Goal: Task Accomplishment & Management: Complete application form

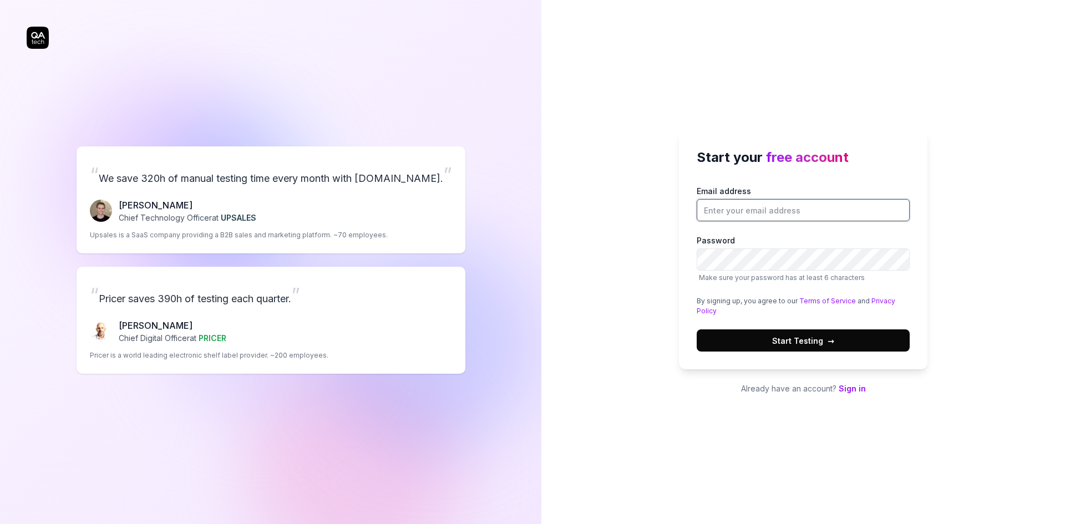
click at [731, 215] on input "Email address" at bounding box center [803, 210] width 213 height 22
click at [610, 200] on div "Start your free account Email address Password Make sure your password has at l…" at bounding box center [804, 262] width 524 height 524
click at [745, 209] on input "Email address" at bounding box center [803, 210] width 213 height 22
click at [747, 210] on input "Email address" at bounding box center [803, 210] width 213 height 22
type input "[EMAIL_ADDRESS][DOMAIN_NAME]"
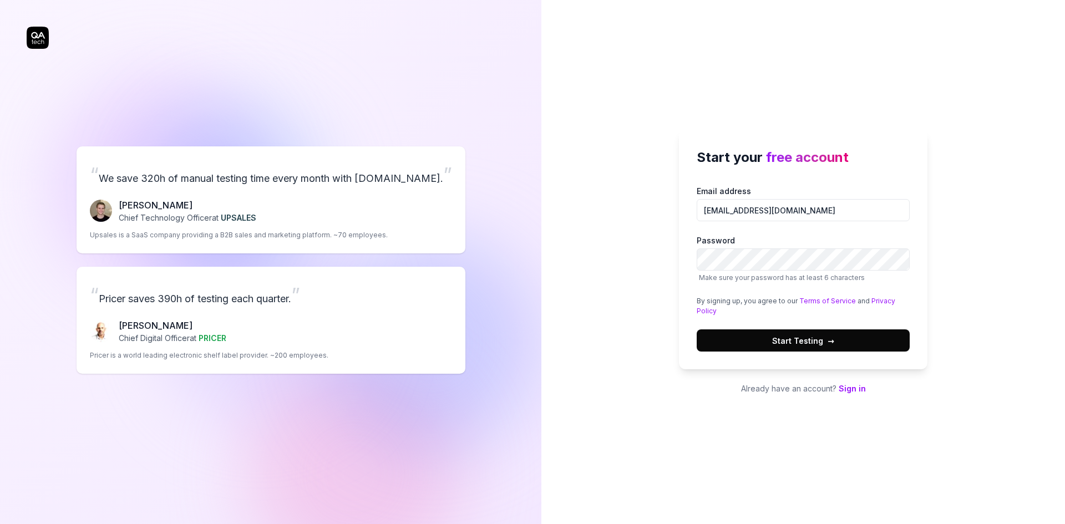
click at [685, 389] on p "Already have an account? Sign in" at bounding box center [803, 389] width 249 height 12
click at [790, 341] on span "Start Testing →" at bounding box center [803, 341] width 62 height 12
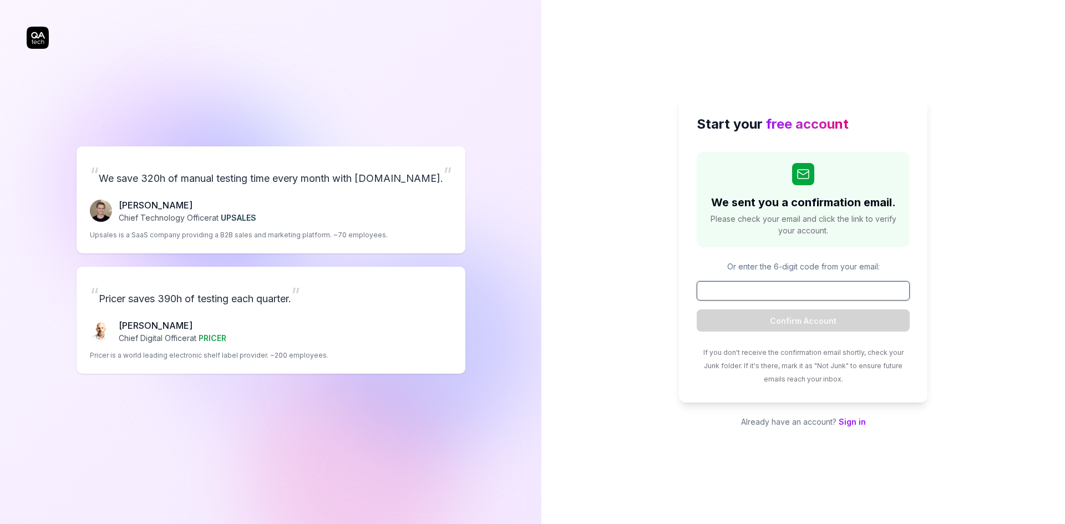
paste input "603308"
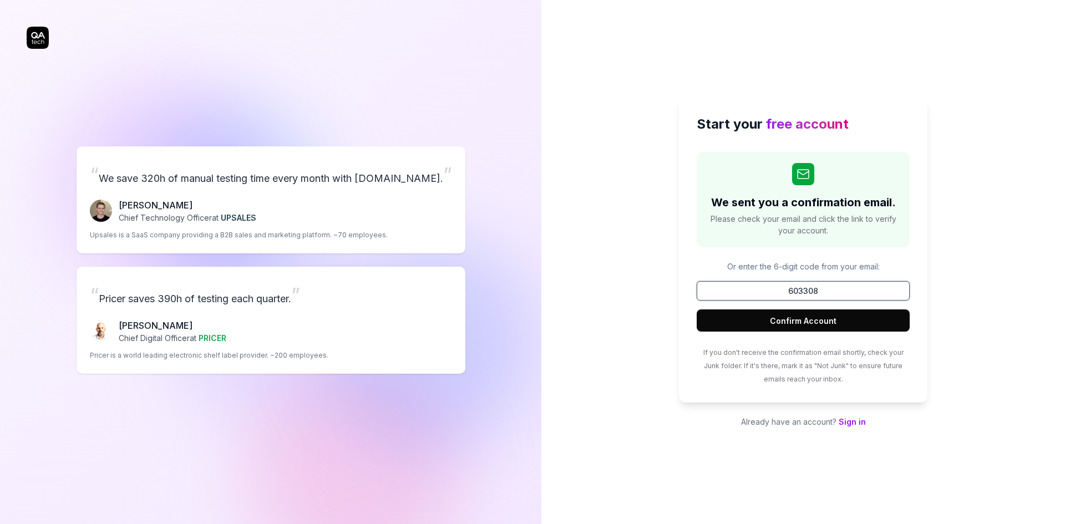
type input "603308"
click at [813, 328] on button "Confirm Account" at bounding box center [803, 321] width 213 height 22
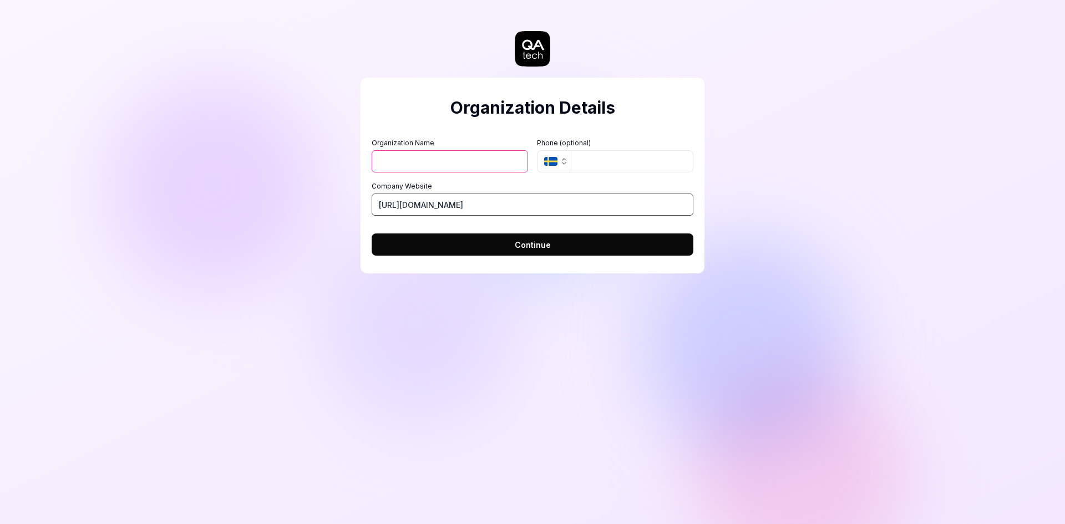
drag, startPoint x: 498, startPoint y: 200, endPoint x: 335, endPoint y: 199, distance: 163.7
click at [335, 199] on div "Organization Details Organization Name Organization Logo (Square minimum 256x25…" at bounding box center [532, 262] width 1065 height 524
click at [462, 185] on label "Company Website" at bounding box center [533, 186] width 322 height 10
click at [462, 194] on input "Company Website" at bounding box center [533, 205] width 322 height 22
click at [472, 164] on input "Organization Name" at bounding box center [450, 161] width 156 height 22
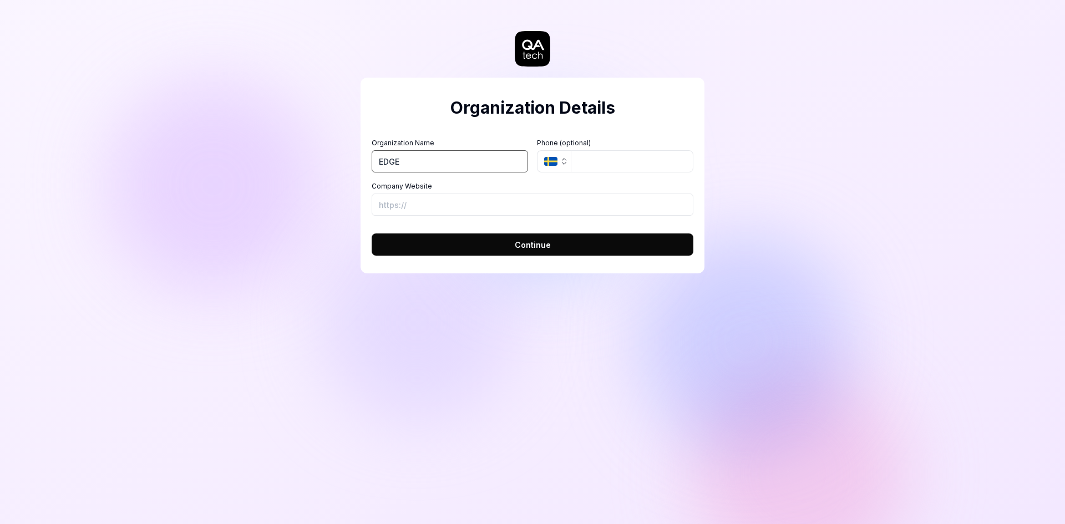
type input "EDGE"
click at [426, 104] on h2 "Organization Details" at bounding box center [533, 107] width 322 height 25
click at [535, 246] on span "Continue" at bounding box center [533, 245] width 36 height 12
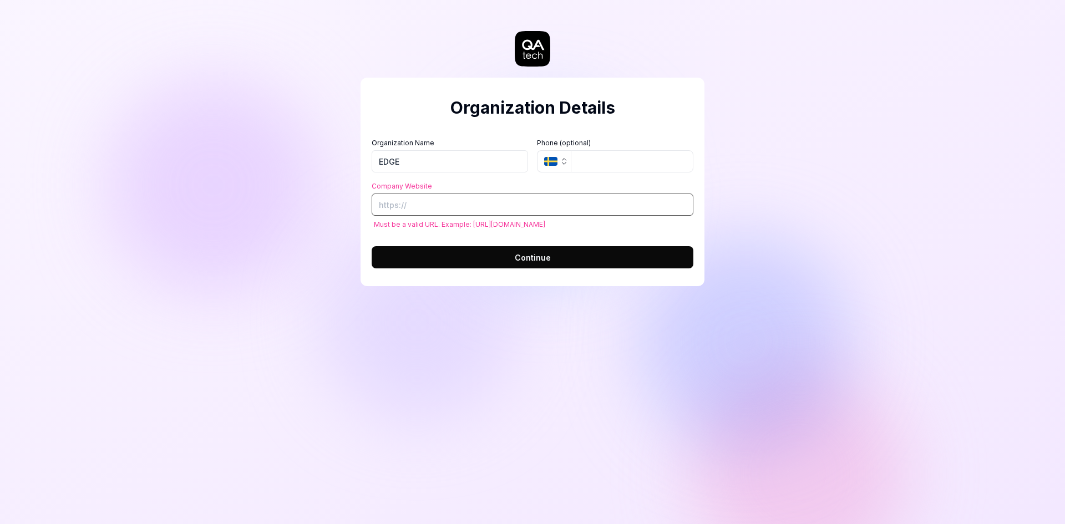
click at [466, 210] on input "Company Website" at bounding box center [533, 205] width 322 height 22
